Goal: Transaction & Acquisition: Purchase product/service

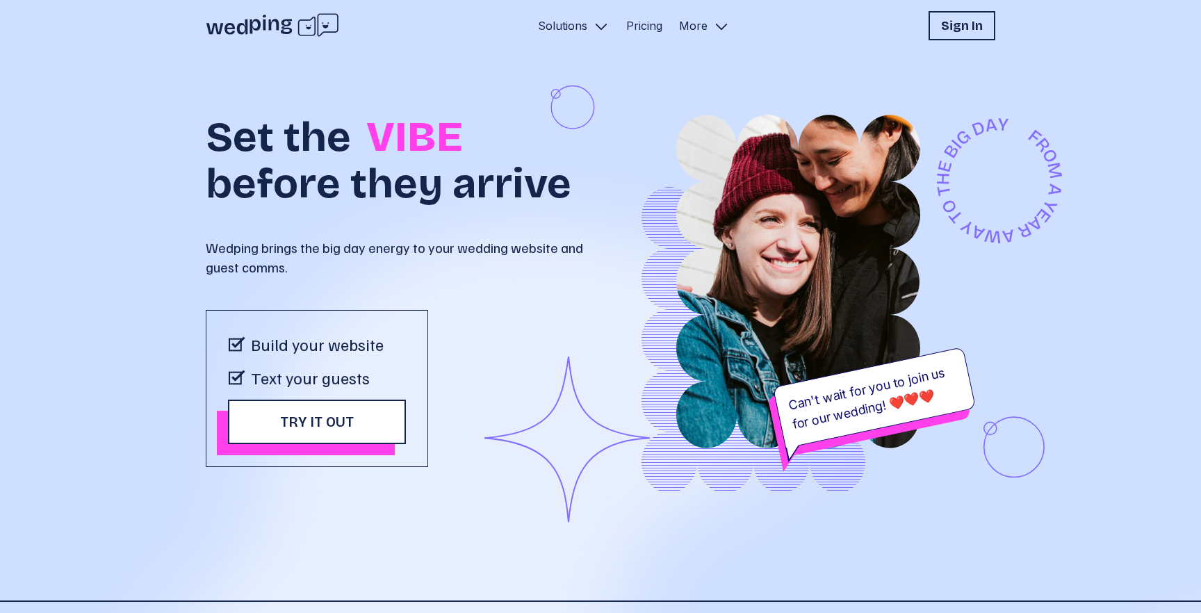
click at [578, 35] on button "Solutions" at bounding box center [574, 25] width 83 height 29
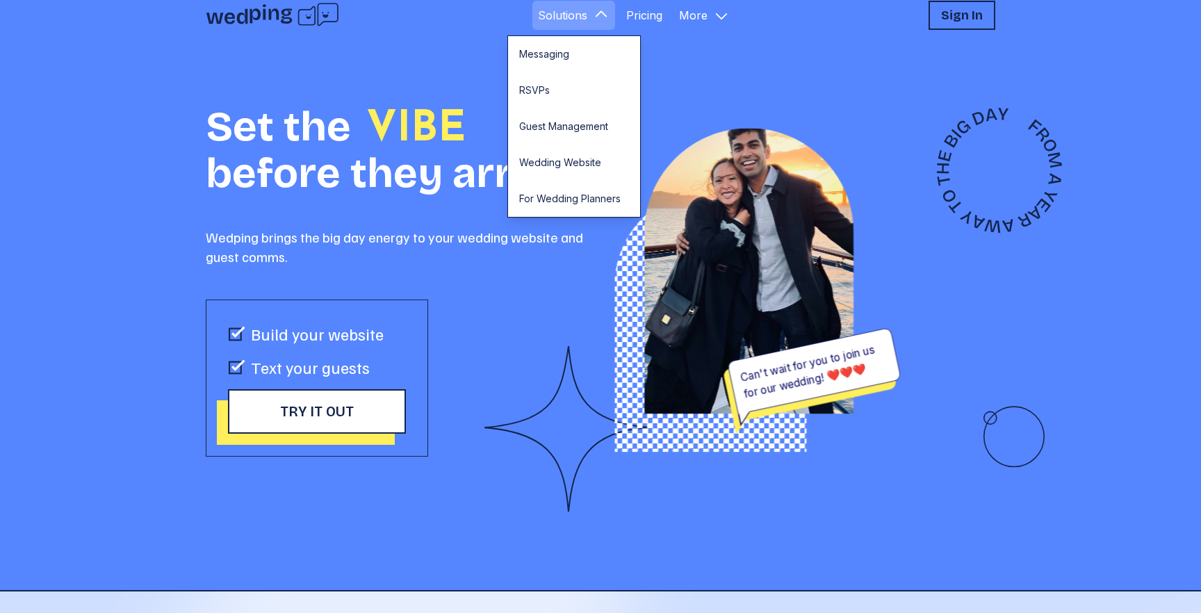
scroll to position [13, 0]
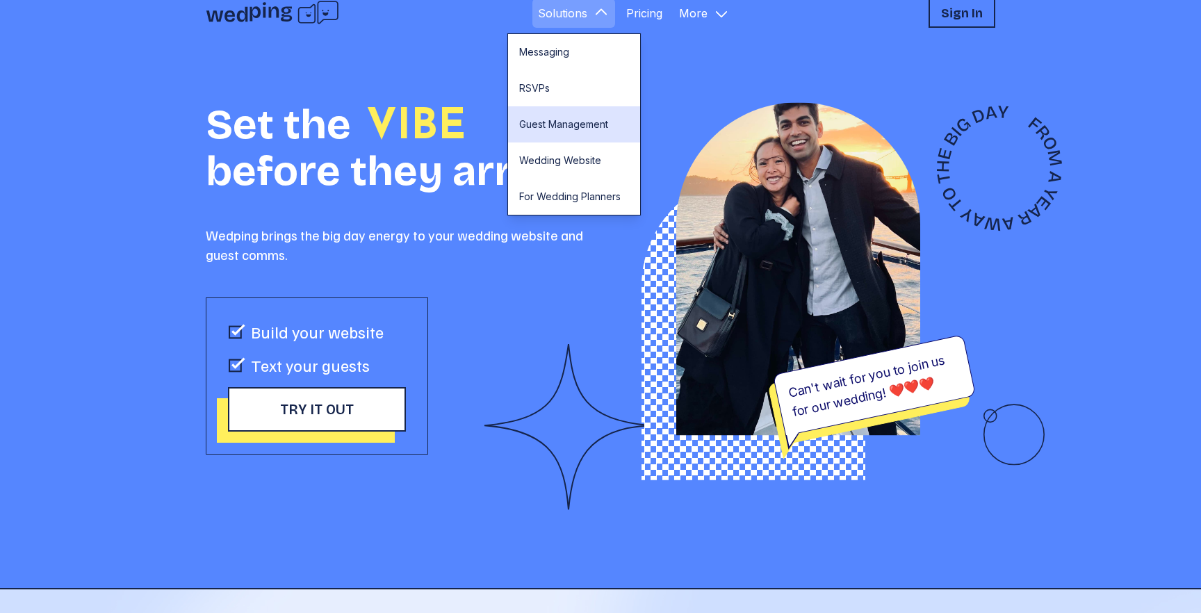
click at [578, 114] on link "Guest Management" at bounding box center [574, 124] width 132 height 36
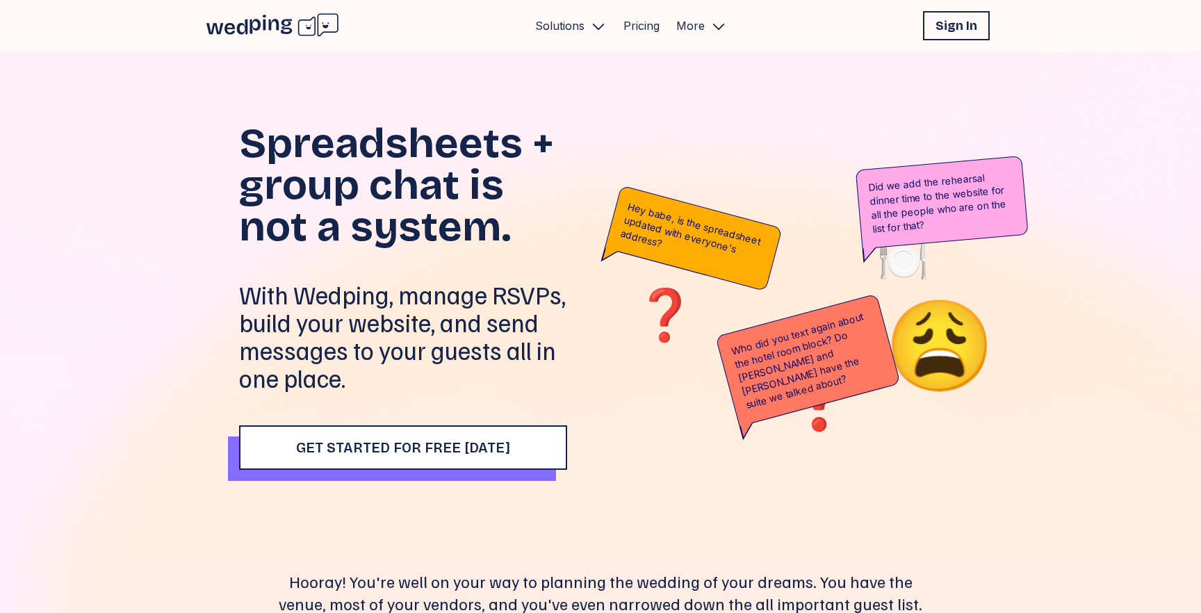
click at [294, 19] on icon at bounding box center [272, 26] width 133 height 26
click at [580, 31] on p "Solutions" at bounding box center [559, 25] width 49 height 17
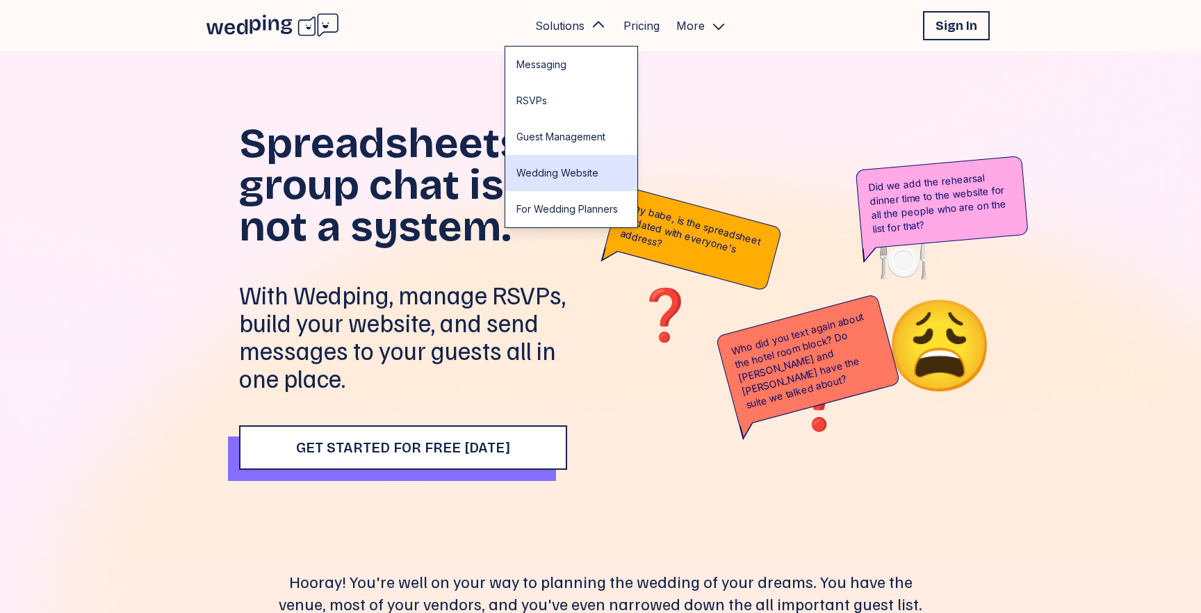
click at [572, 179] on link "Wedding Website" at bounding box center [571, 173] width 132 height 36
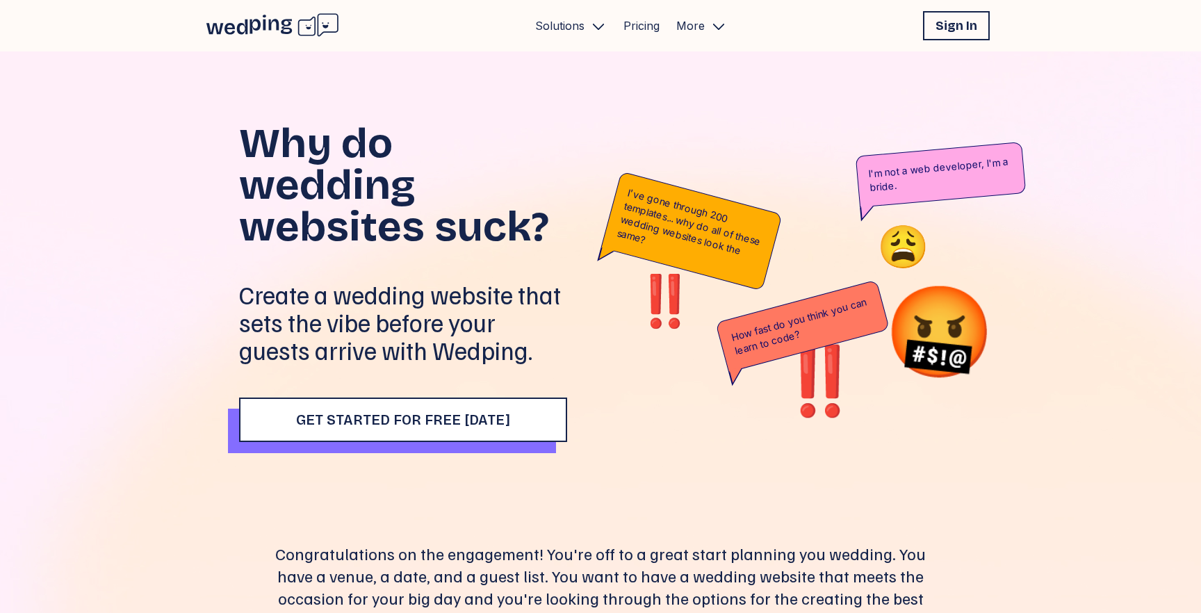
click at [533, 29] on button "Solutions" at bounding box center [571, 25] width 83 height 29
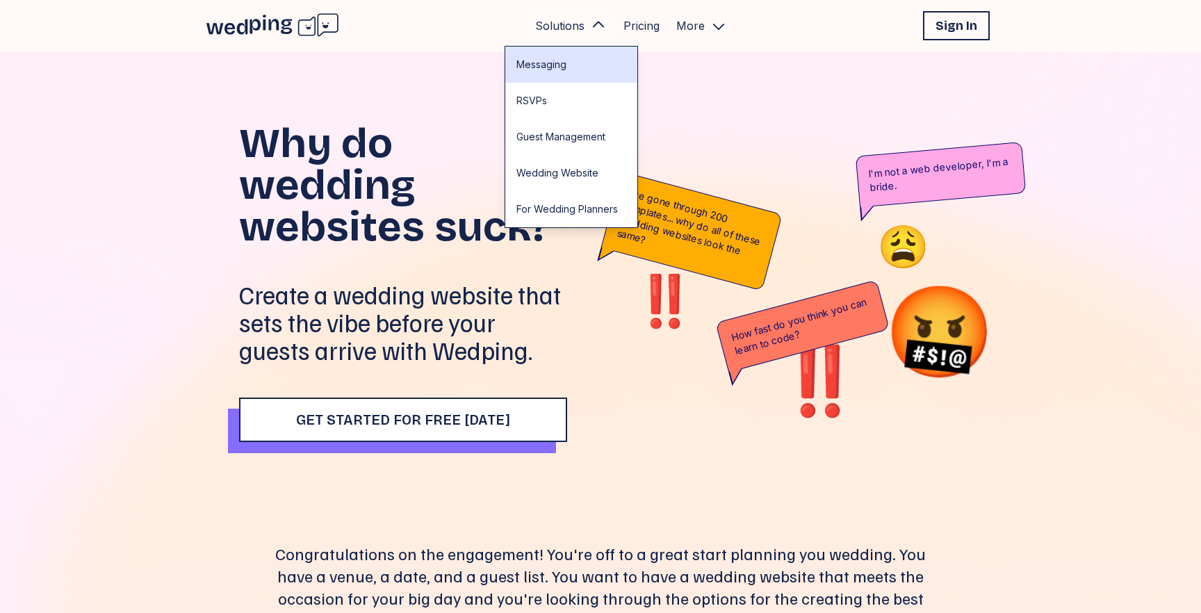
click at [541, 57] on link "Messaging" at bounding box center [571, 65] width 132 height 36
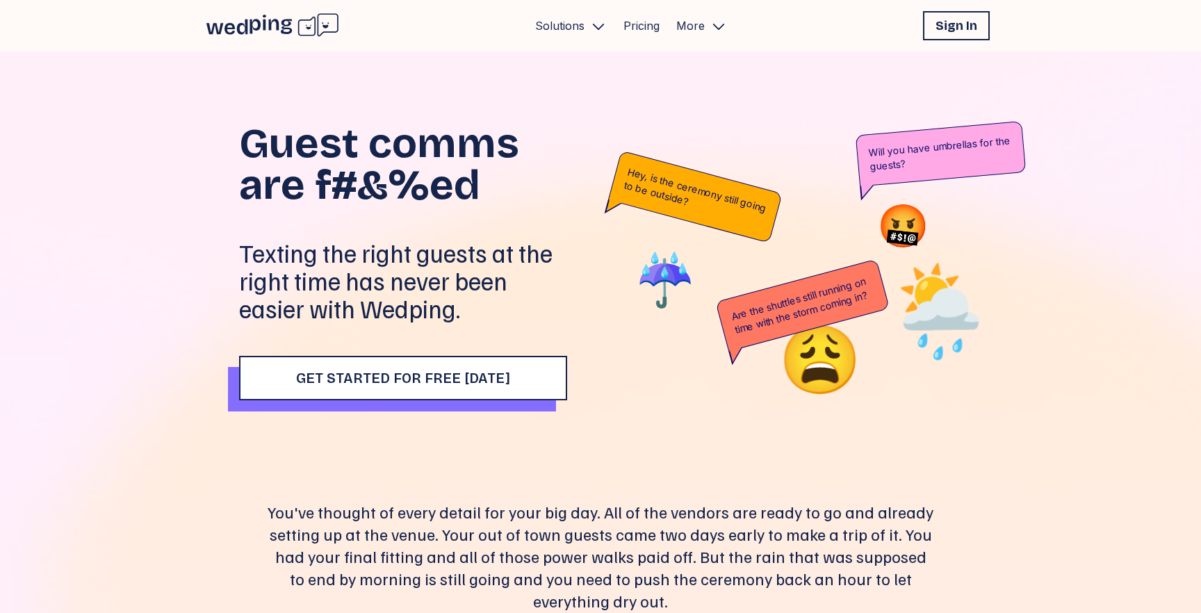
click at [321, 20] on icon at bounding box center [272, 26] width 133 height 26
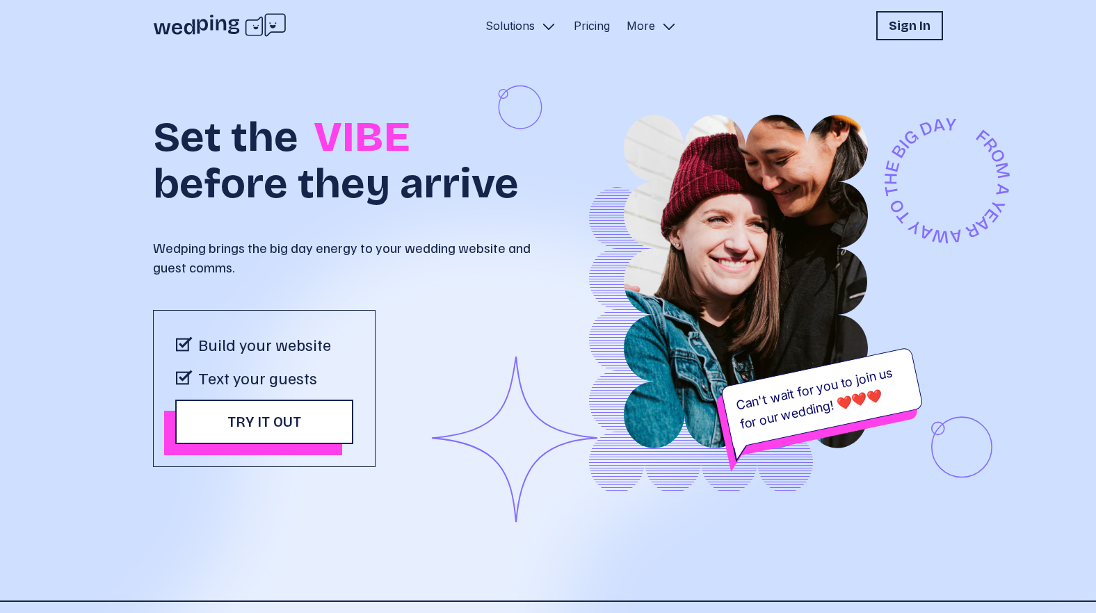
click at [558, 31] on button "Solutions" at bounding box center [521, 25] width 83 height 29
click at [590, 30] on link "Pricing" at bounding box center [592, 25] width 36 height 17
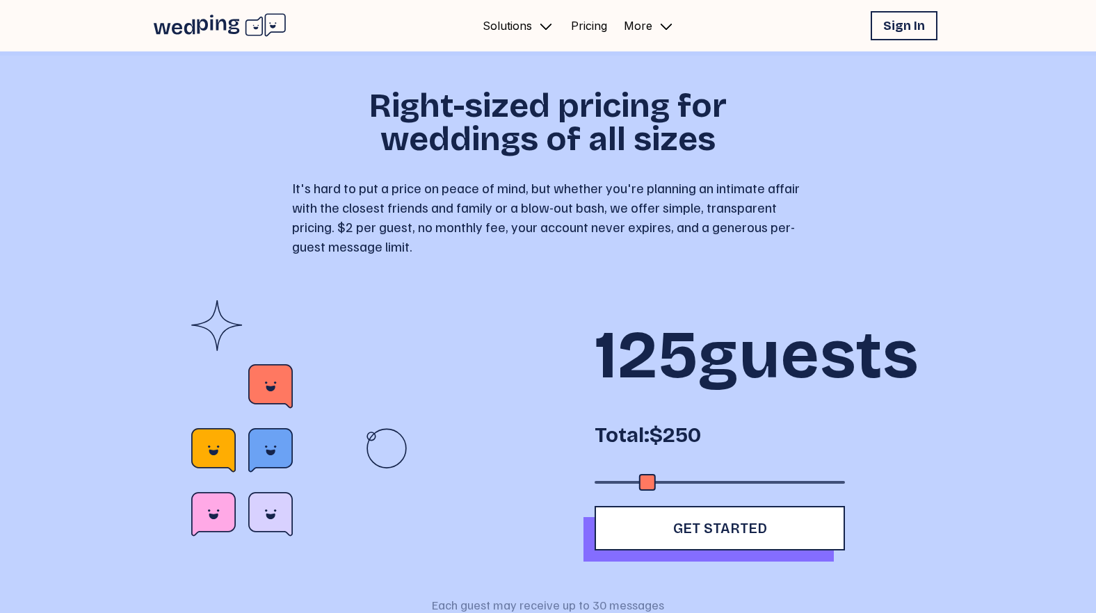
click at [660, 32] on icon "Primary Navigation" at bounding box center [666, 26] width 17 height 17
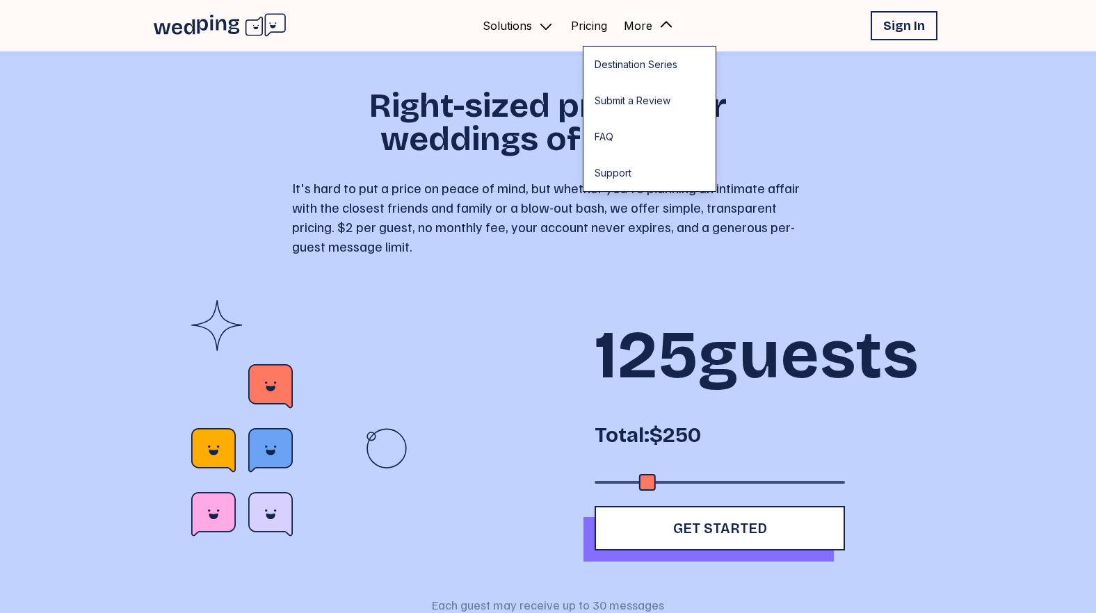
click at [498, 31] on p "Solutions" at bounding box center [507, 25] width 49 height 17
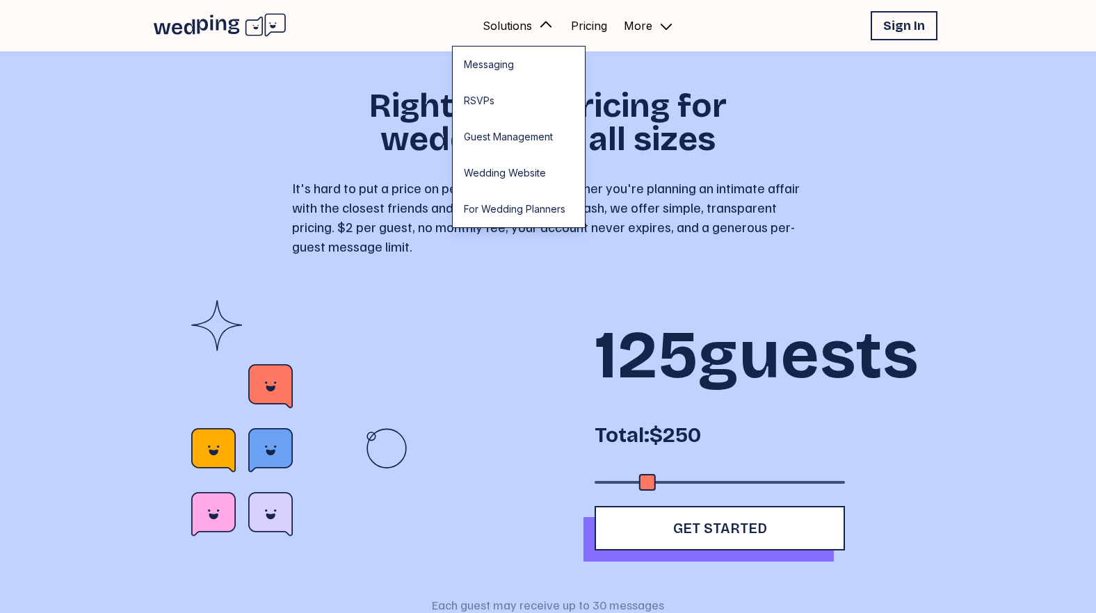
click at [268, 18] on icon at bounding box center [219, 26] width 133 height 26
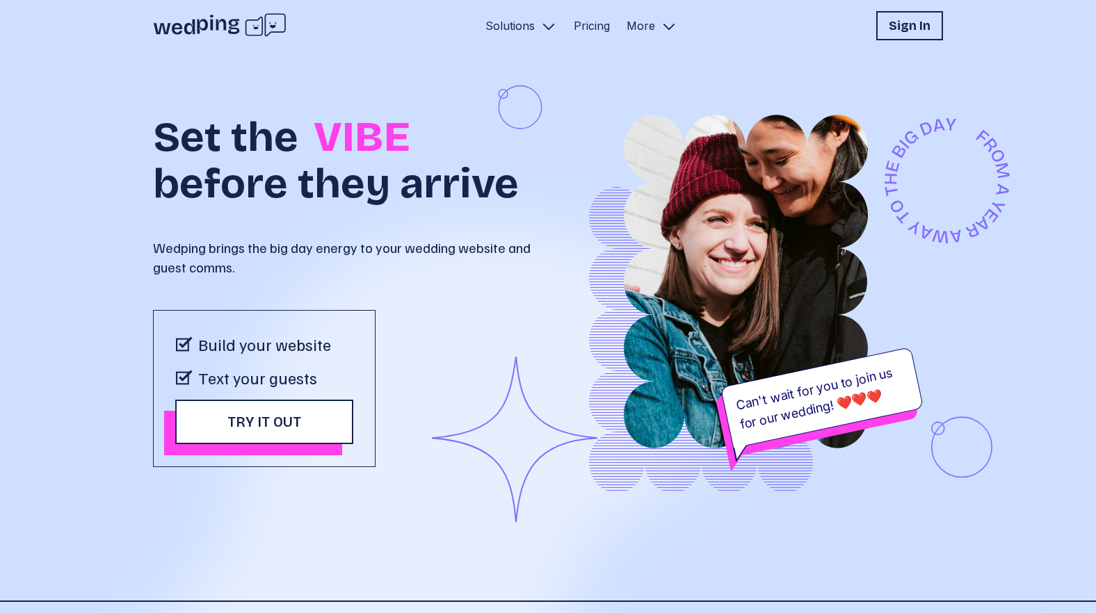
click at [576, 34] on nav "Solutions Pricing More" at bounding box center [581, 25] width 203 height 29
click at [583, 32] on link "Pricing" at bounding box center [592, 25] width 36 height 17
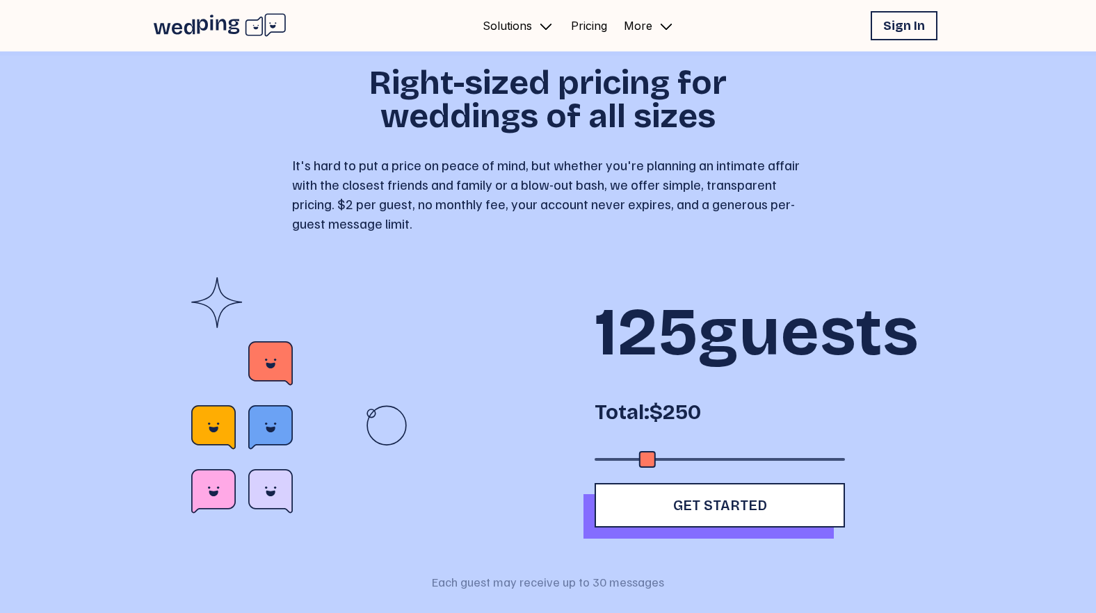
scroll to position [25, 0]
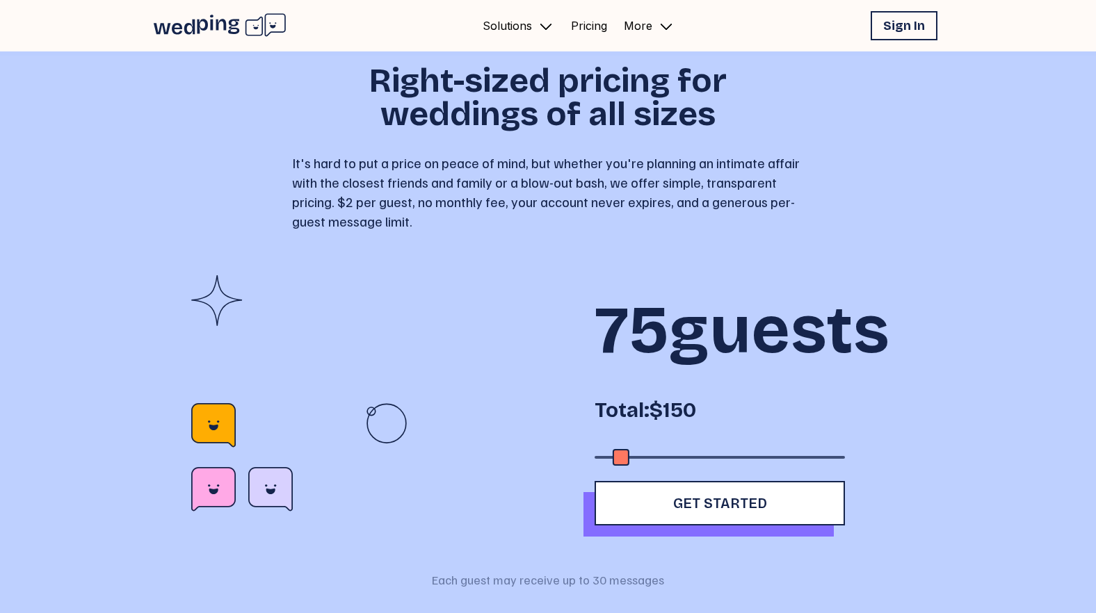
drag, startPoint x: 647, startPoint y: 517, endPoint x: 603, endPoint y: 476, distance: 60.5
click at [603, 459] on div "75 guests Total: $150" at bounding box center [719, 378] width 250 height 161
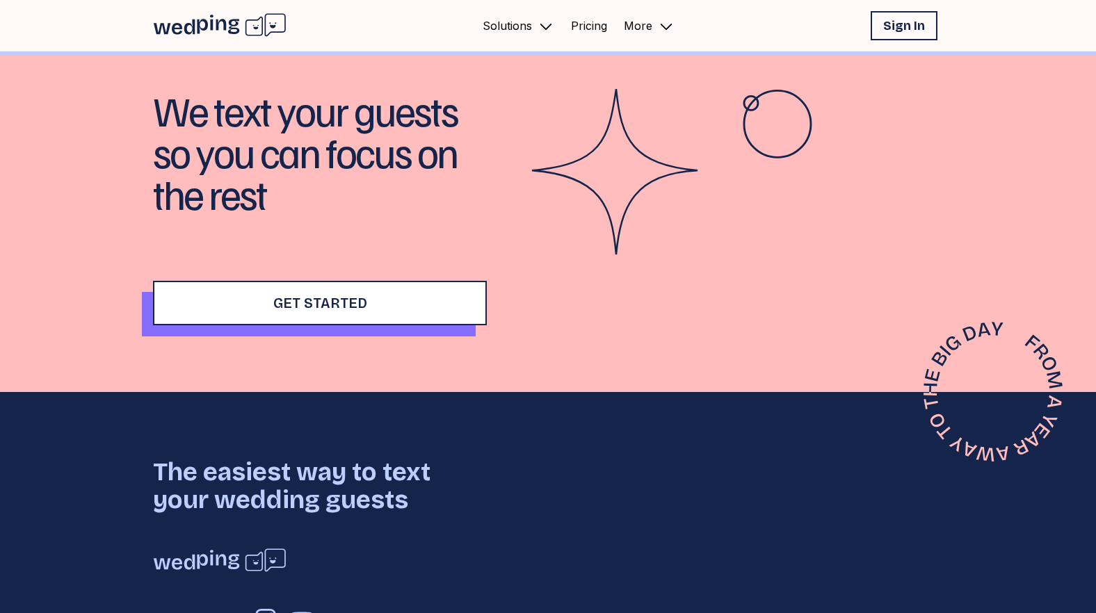
scroll to position [1412, 0]
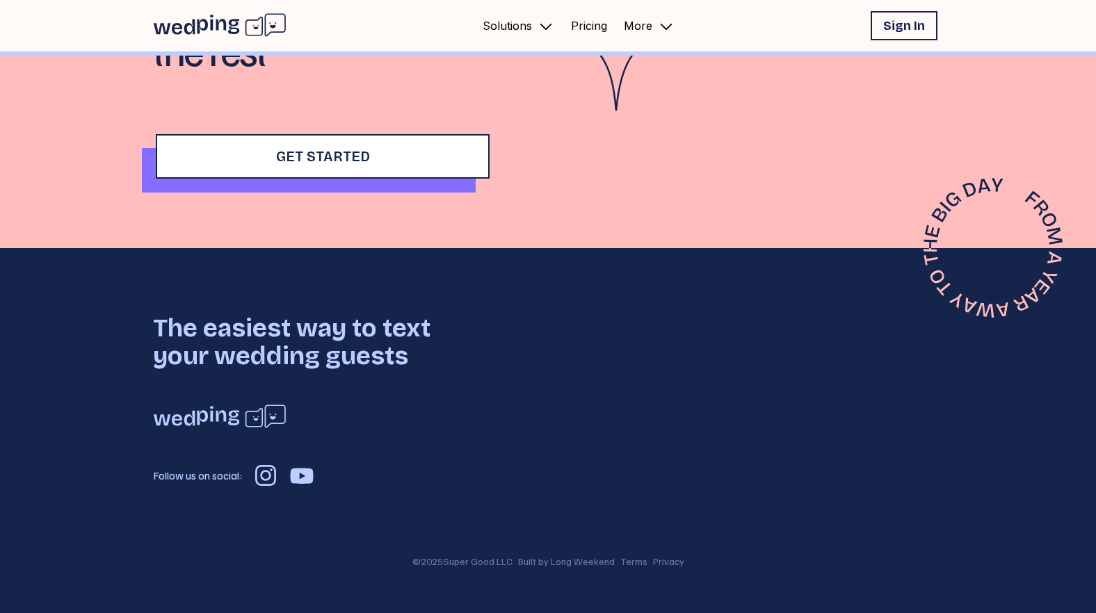
click at [382, 162] on button "Get Started" at bounding box center [323, 156] width 334 height 44
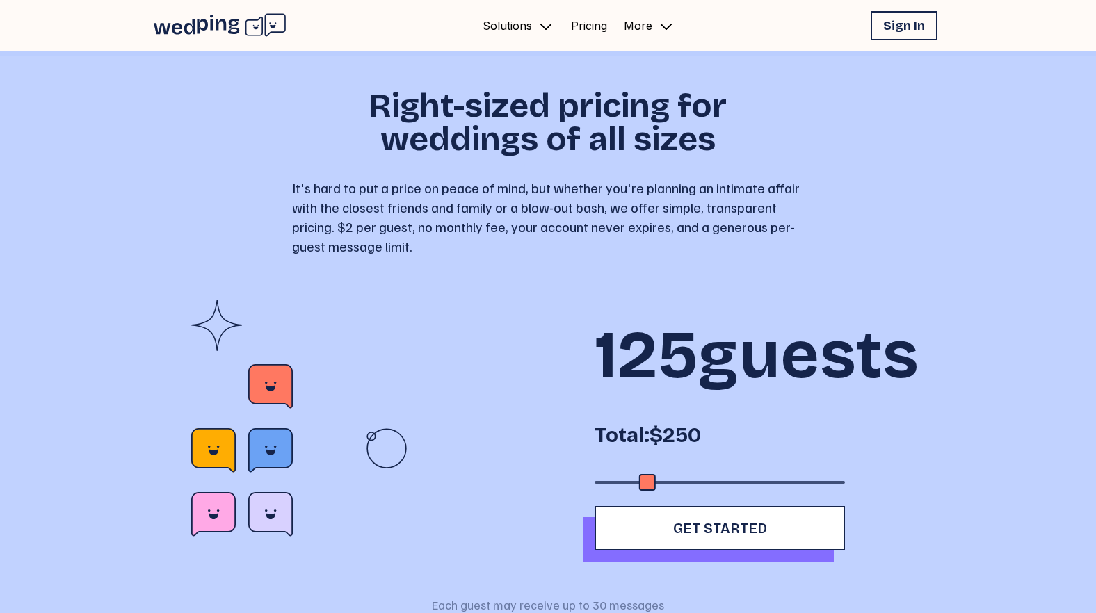
click at [240, 5] on div "Solutions Pricing More Sign In Open sidebar" at bounding box center [548, 25] width 1096 height 51
click at [230, 20] on icon at bounding box center [233, 26] width 11 height 15
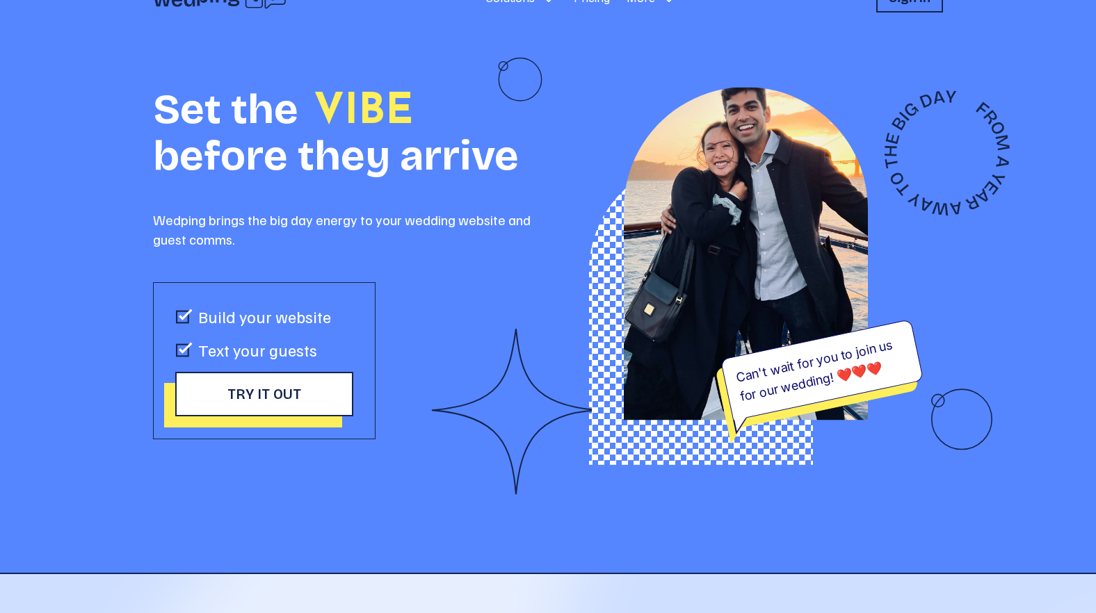
scroll to position [31, 0]
